Goal: Information Seeking & Learning: Learn about a topic

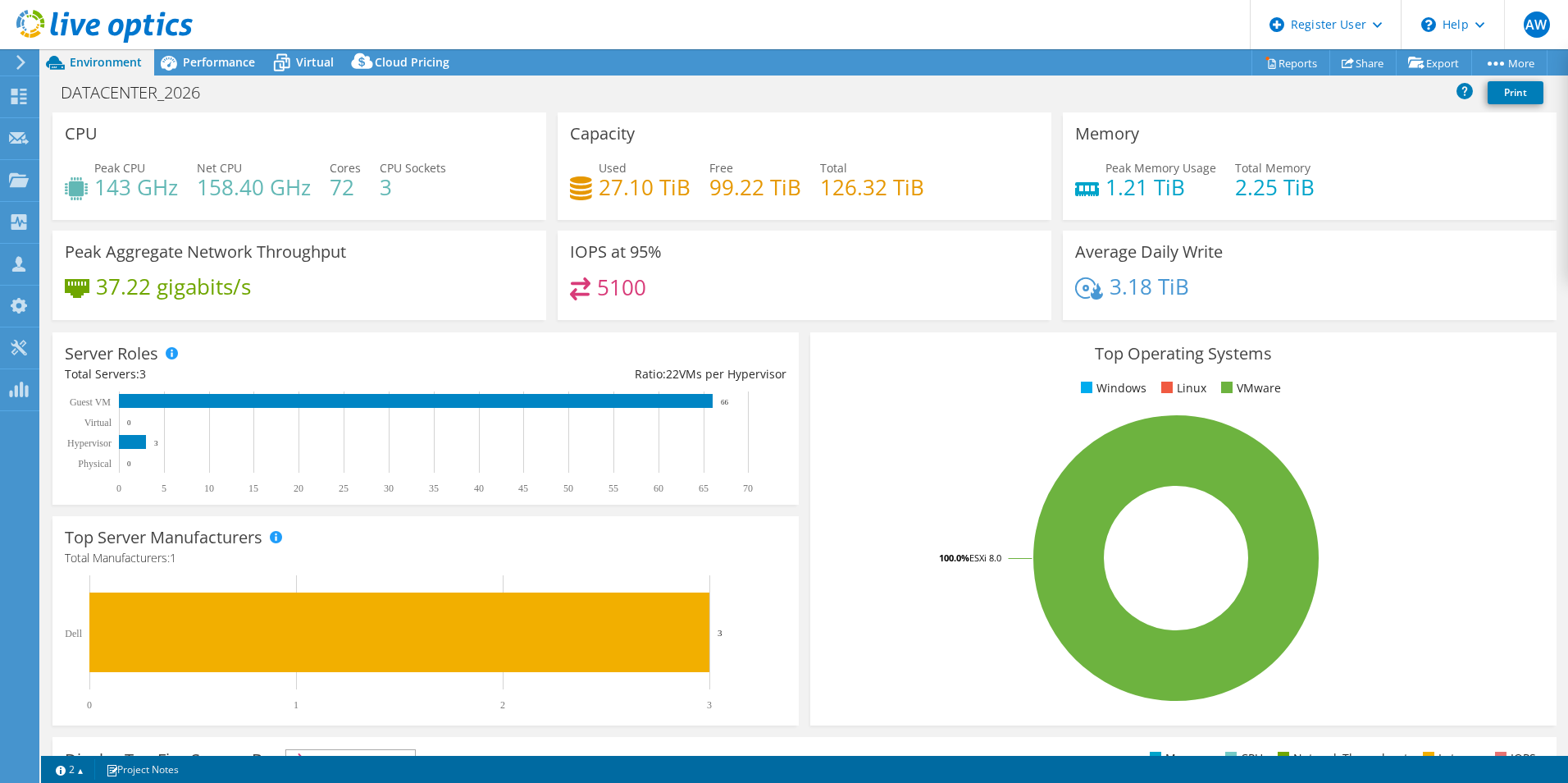
select select "USD"
click at [227, 60] on span "Performance" at bounding box center [219, 62] width 73 height 16
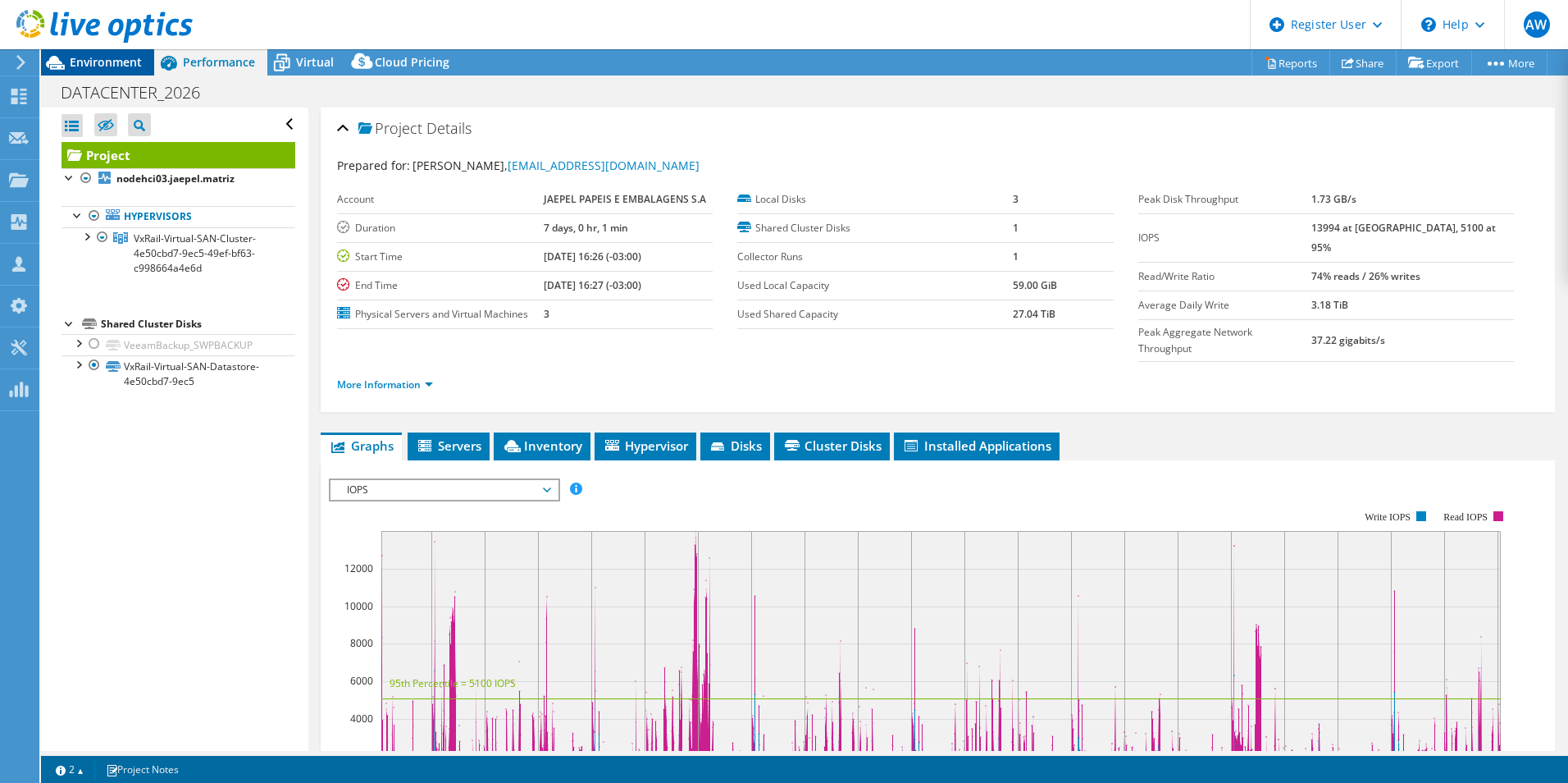
click at [108, 64] on span "Environment" at bounding box center [106, 62] width 73 height 16
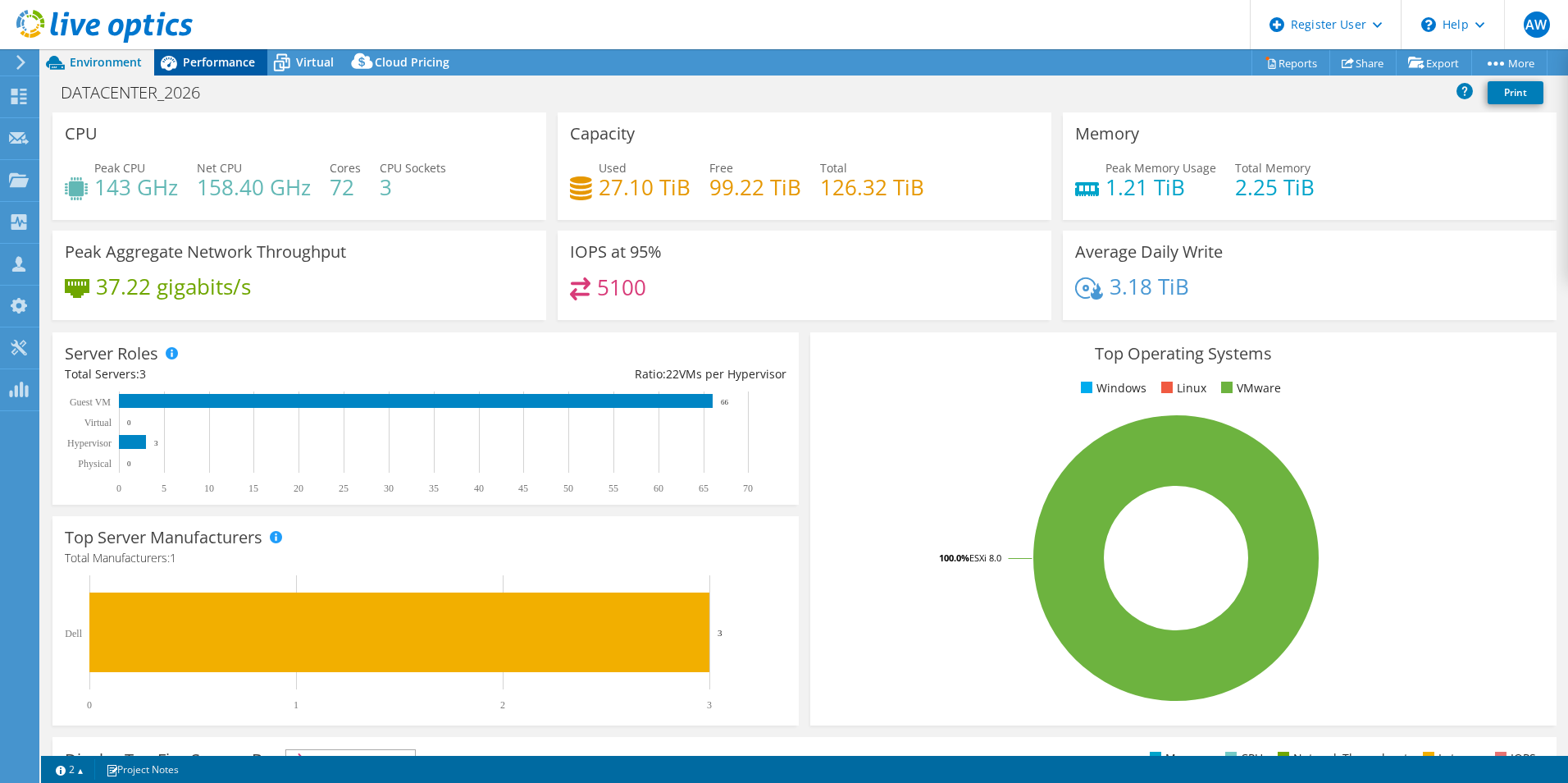
click at [203, 50] on div "Performance" at bounding box center [210, 63] width 113 height 27
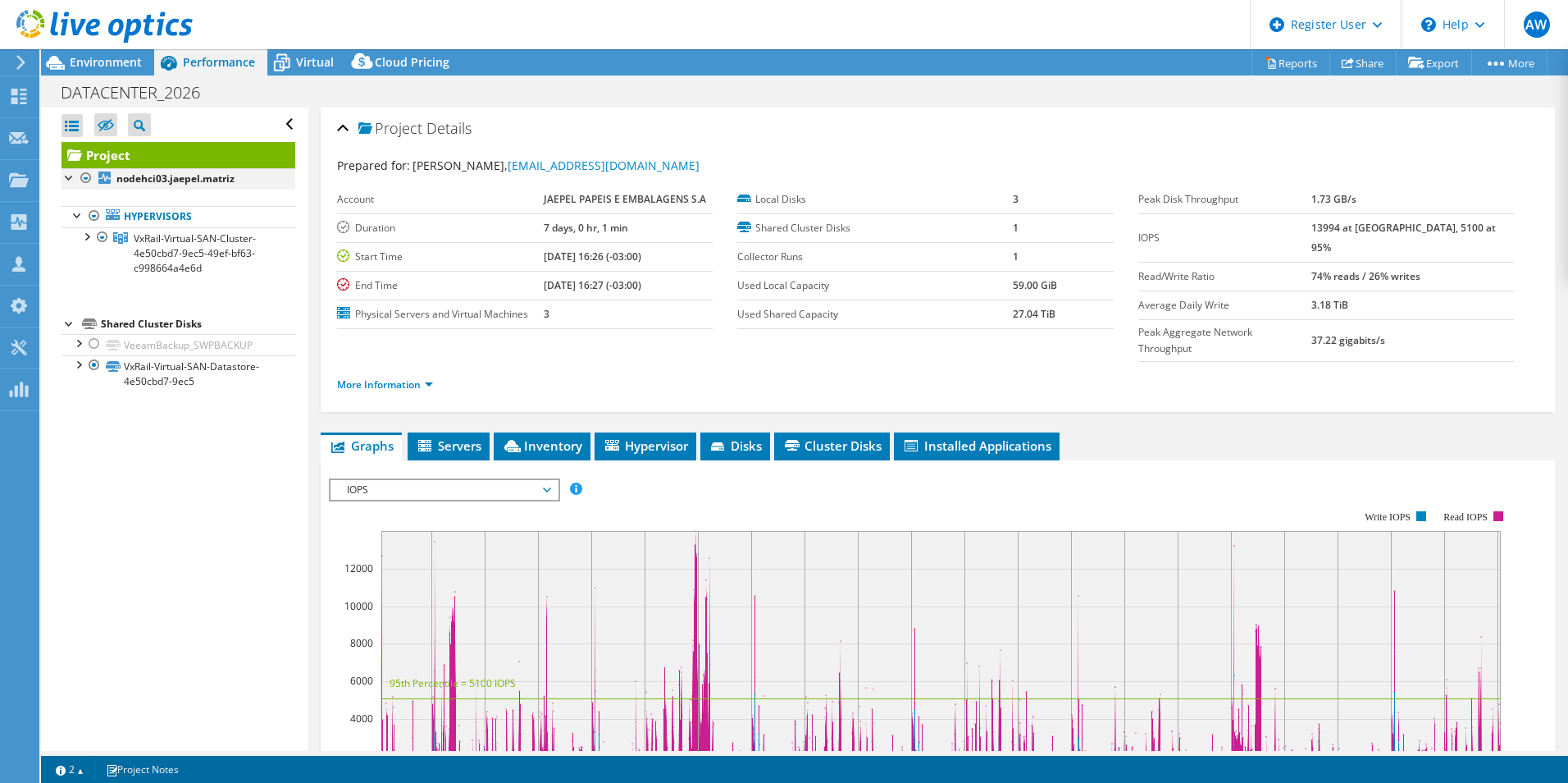
click at [66, 175] on div at bounding box center [70, 176] width 17 height 17
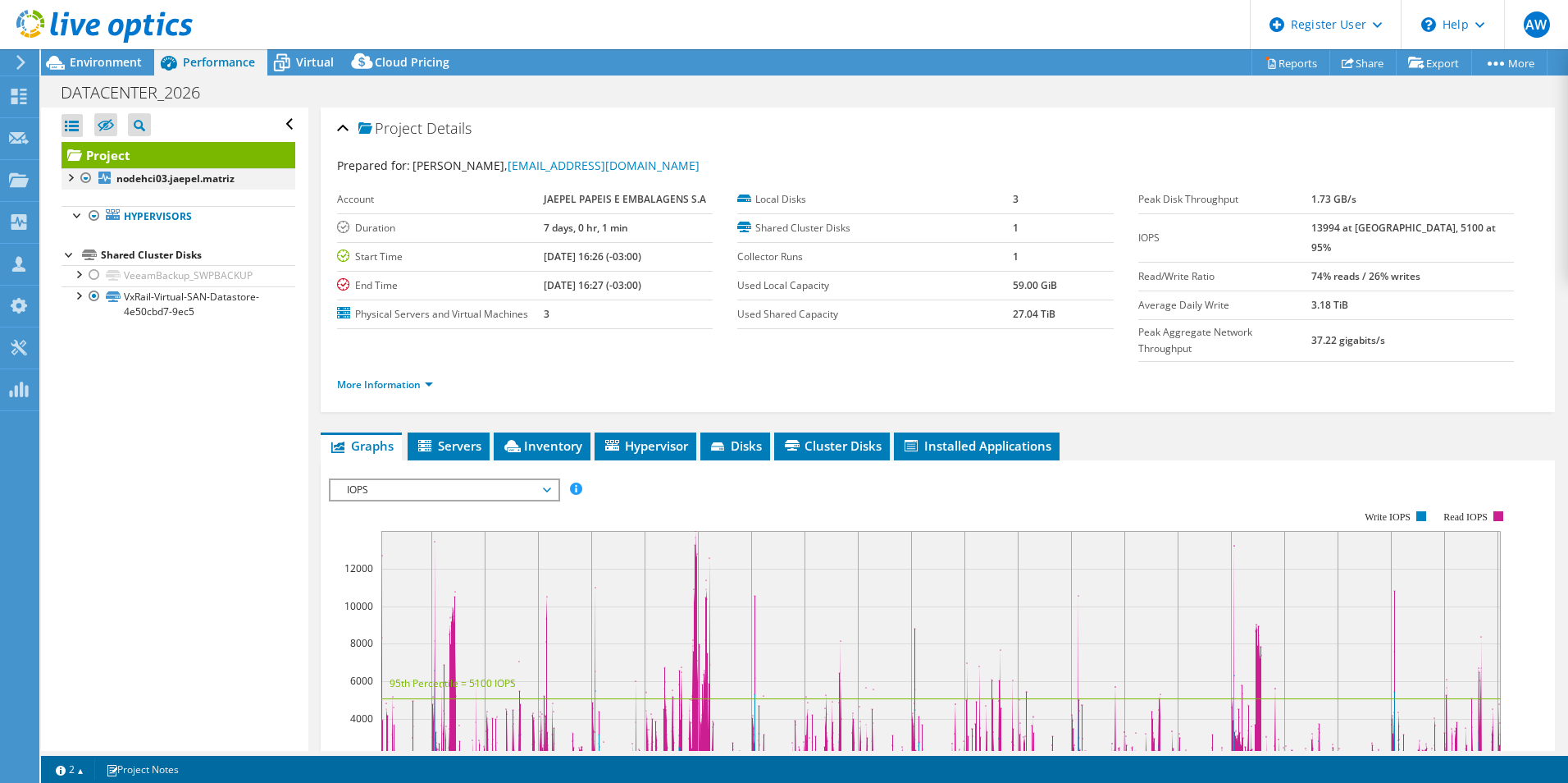
click at [66, 175] on div at bounding box center [70, 176] width 17 height 17
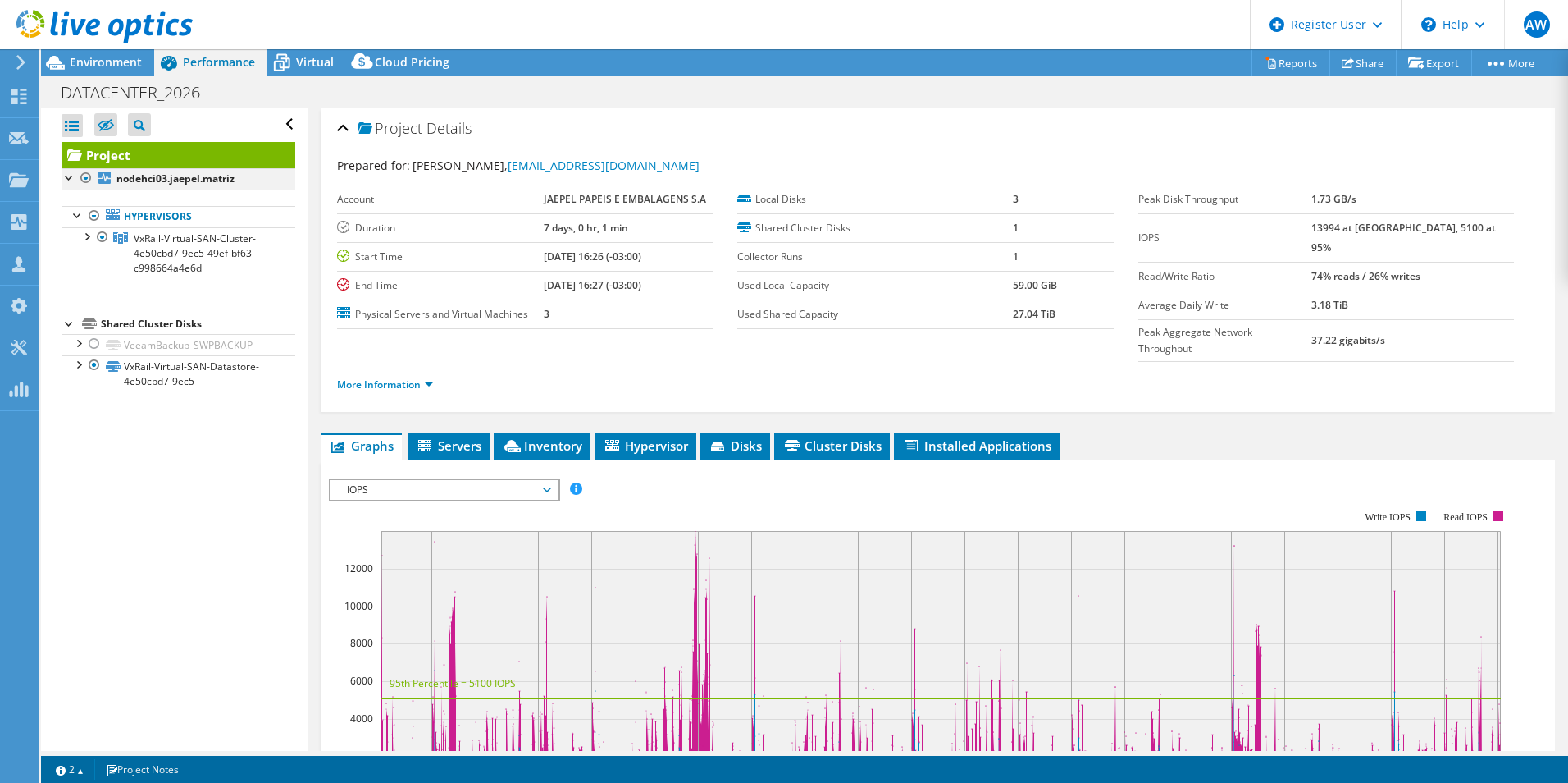
click at [66, 175] on div at bounding box center [70, 176] width 17 height 17
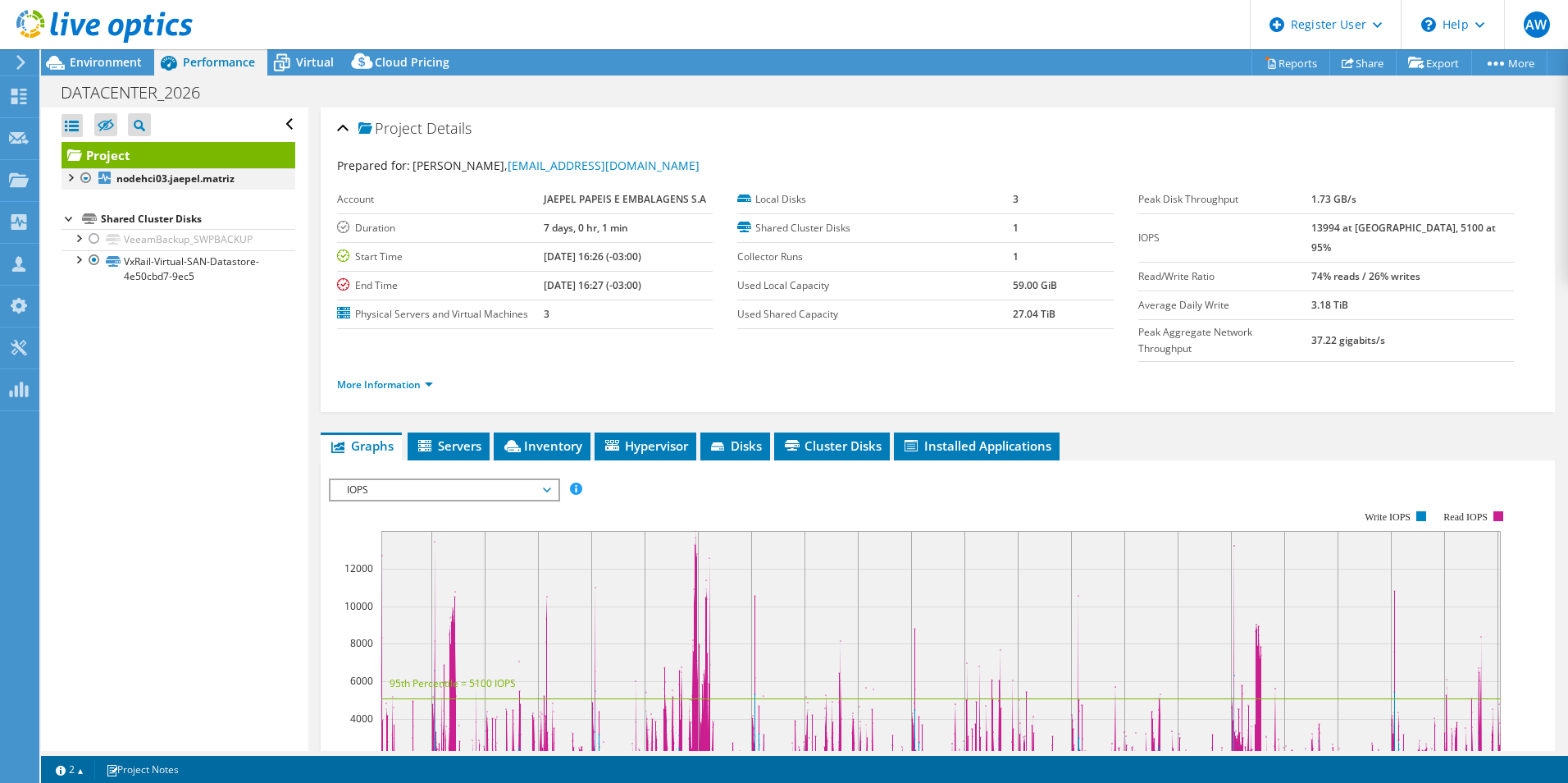
click at [66, 175] on div at bounding box center [70, 176] width 17 height 17
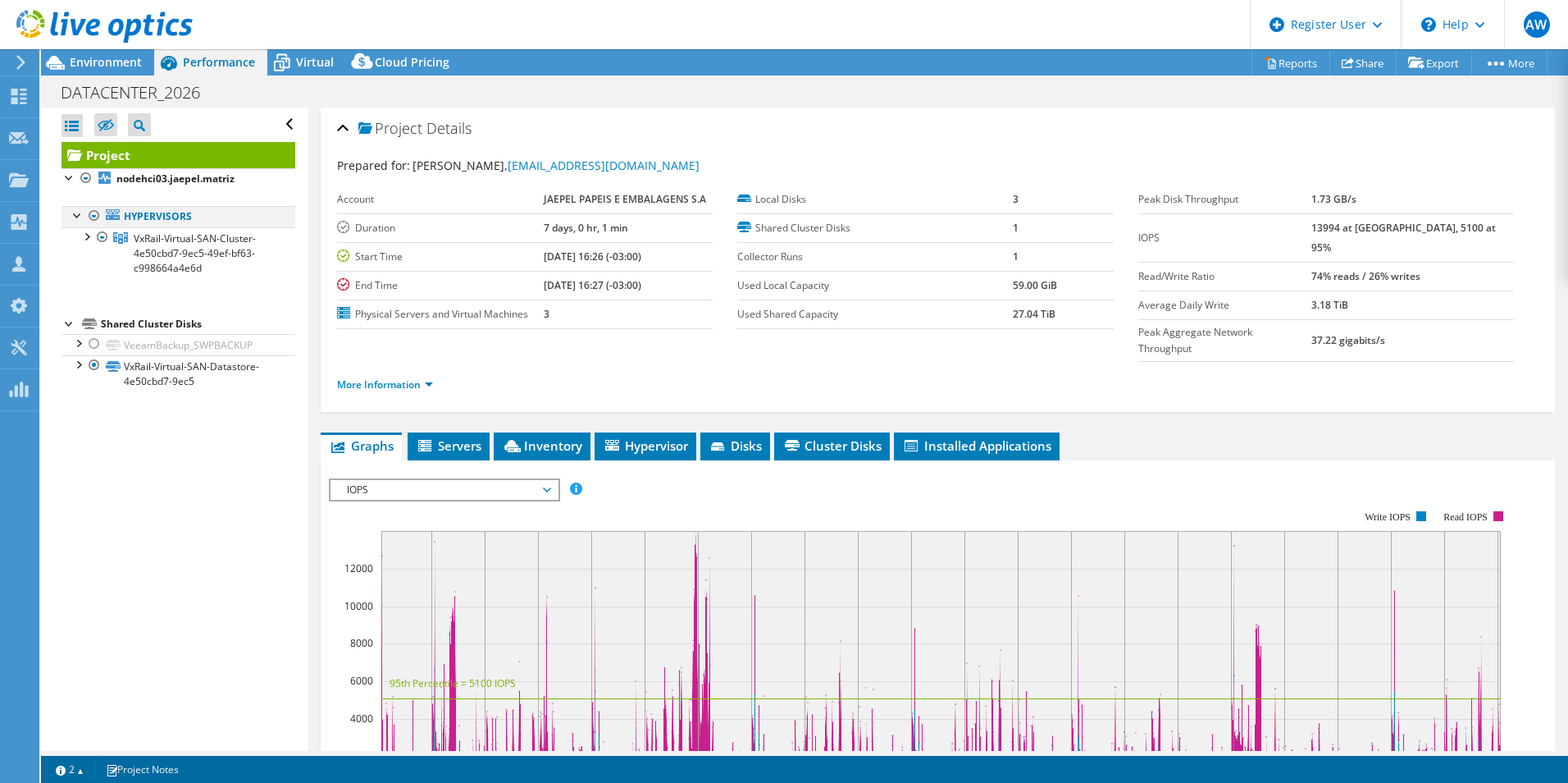
click at [77, 211] on div at bounding box center [78, 214] width 17 height 17
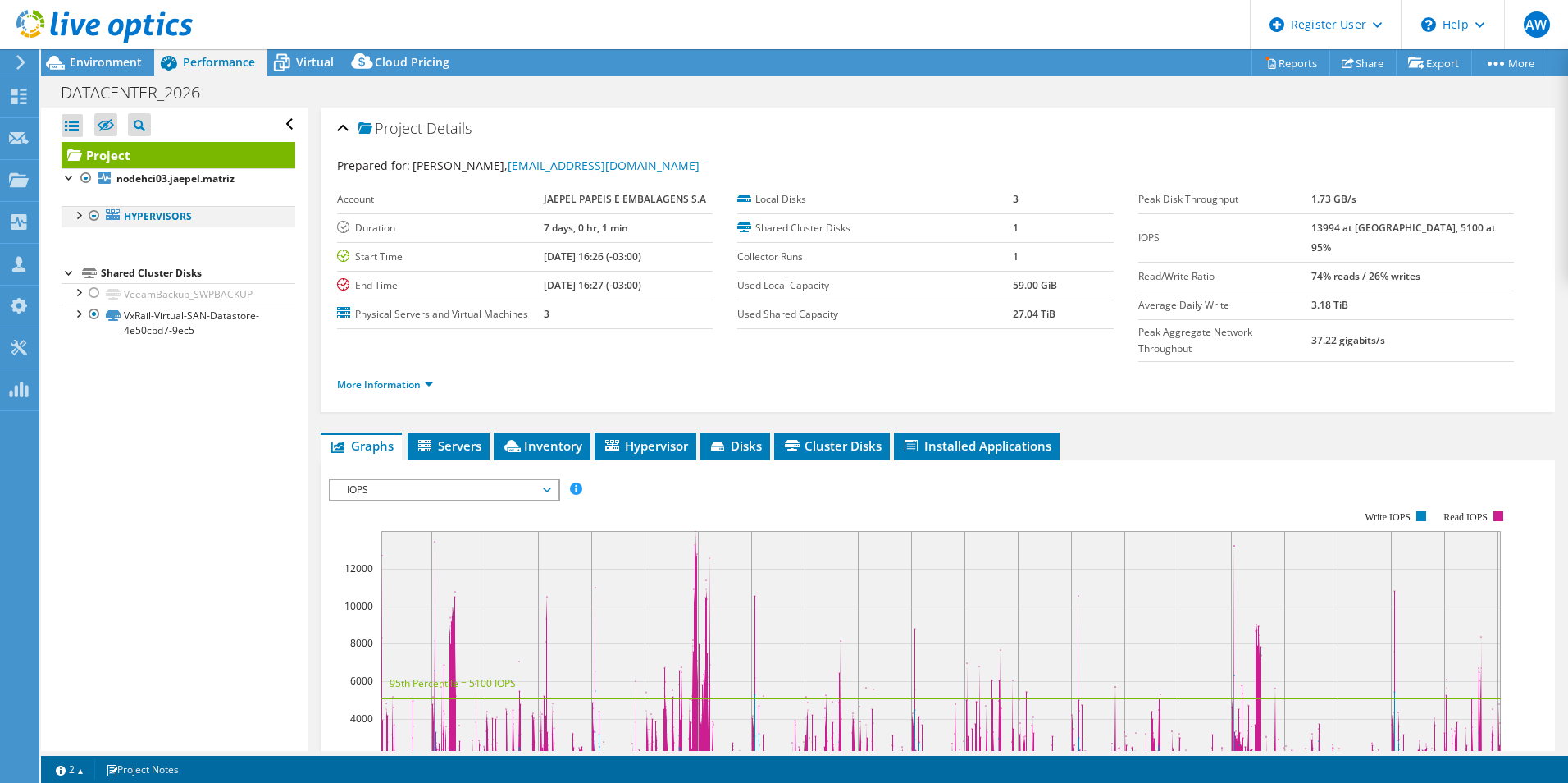
click at [77, 211] on div at bounding box center [78, 214] width 17 height 17
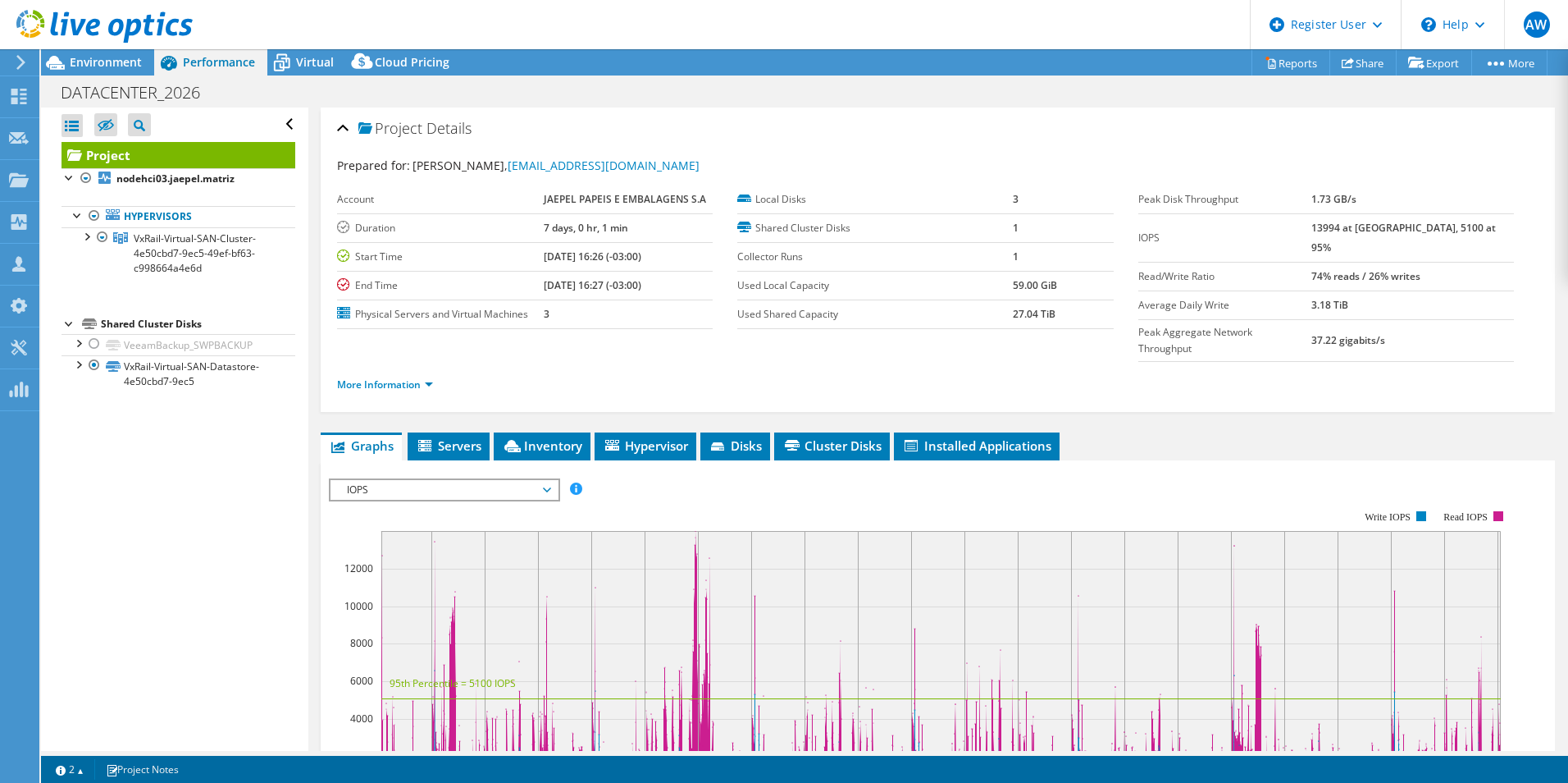
click at [66, 322] on div at bounding box center [70, 322] width 17 height 17
click at [445, 433] on li "Servers" at bounding box center [448, 447] width 82 height 28
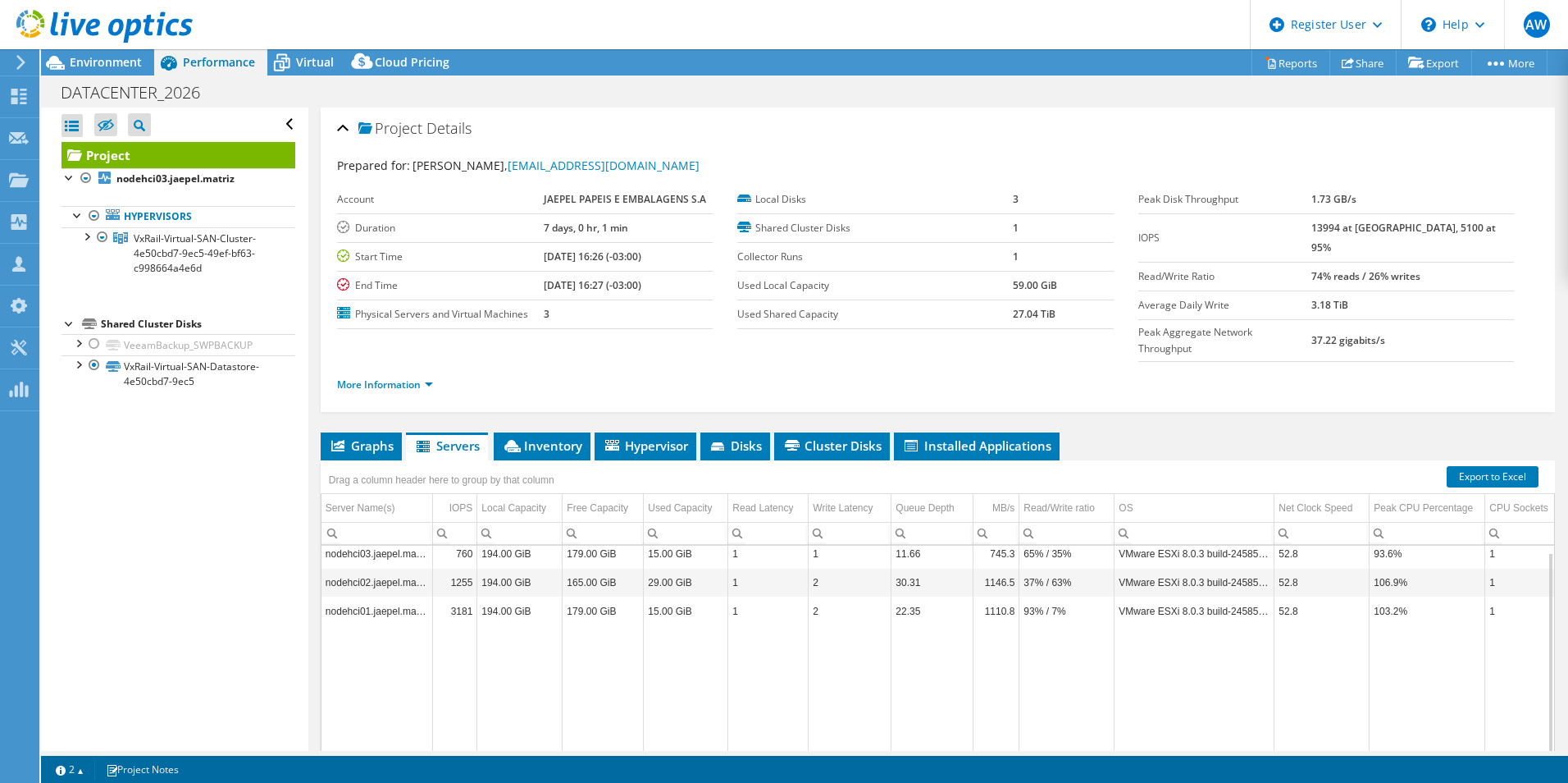
click at [69, 323] on div at bounding box center [70, 322] width 17 height 17
click at [74, 368] on div at bounding box center [78, 363] width 17 height 17
